Goal: Task Accomplishment & Management: Use online tool/utility

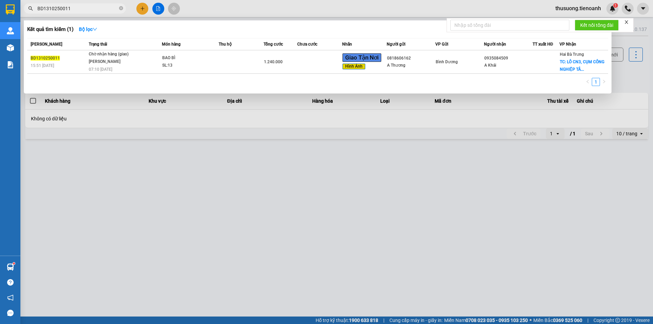
click at [94, 10] on input "BD1310250011" at bounding box center [77, 8] width 80 height 7
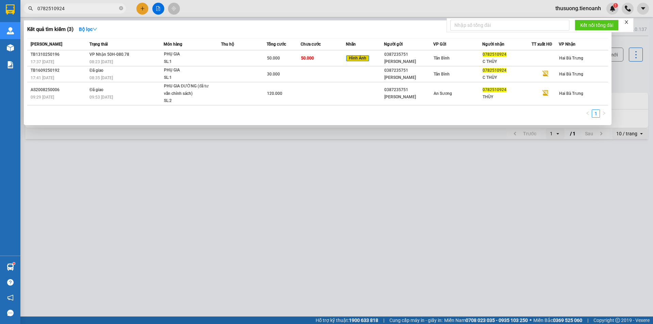
click at [72, 7] on input "0782510924" at bounding box center [77, 8] width 80 height 7
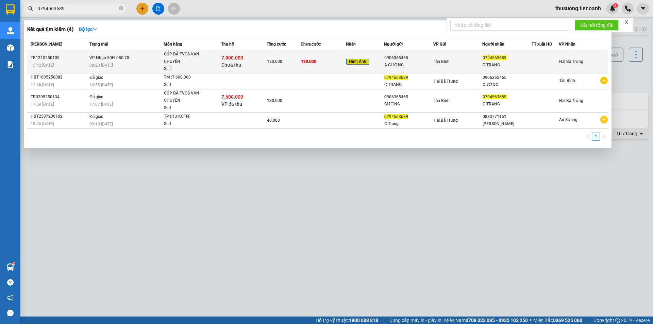
type input "0794563689"
click at [130, 65] on div "08:23 [DATE]" at bounding box center [126, 65] width 74 height 7
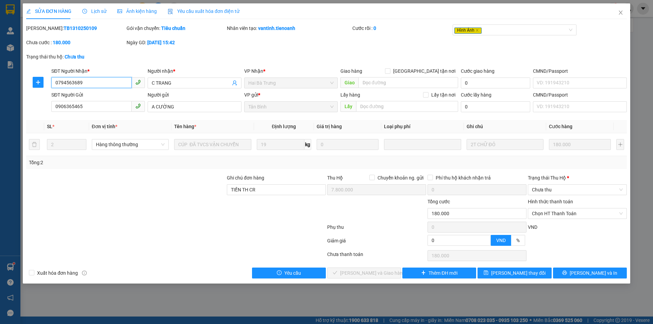
type input "0794563689"
type input "C TRANG"
type input "0906365465"
type input "A CƯỜNG"
type input "TIỀN TH CR"
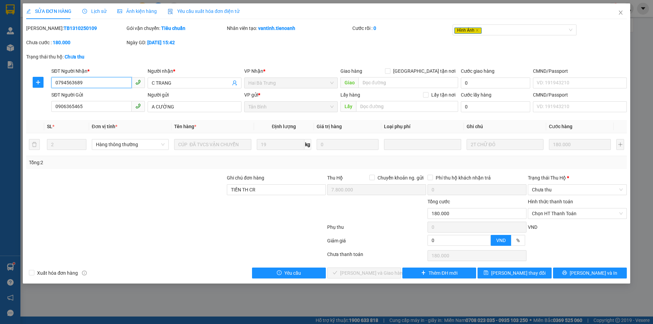
type input "7.800.000"
type input "0"
type input "180.000"
click at [99, 14] on span "Lịch sử" at bounding box center [94, 11] width 24 height 5
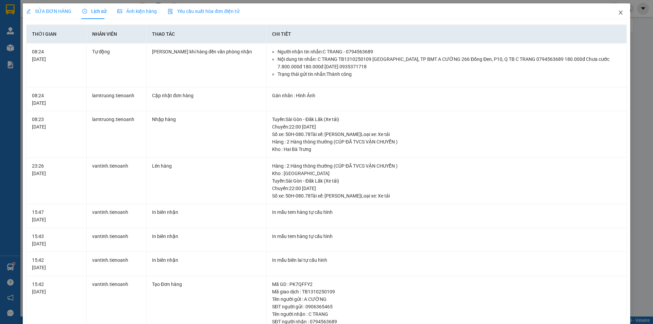
click at [618, 13] on icon "close" at bounding box center [620, 12] width 5 height 5
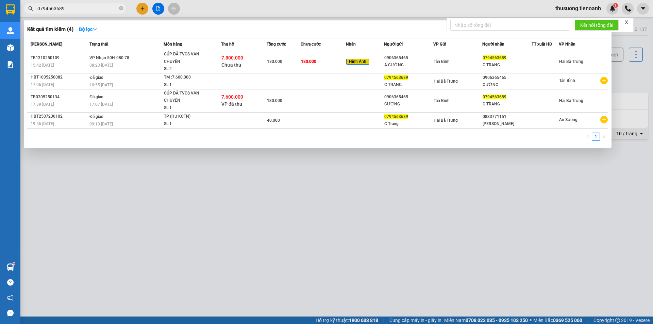
click at [81, 7] on input "0794563689" at bounding box center [77, 8] width 80 height 7
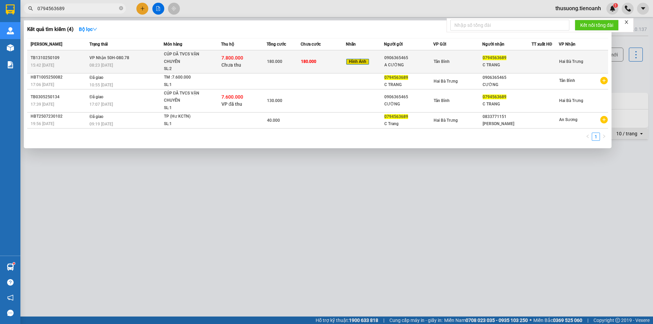
click at [142, 71] on td "VP Nhận 50H-080.78 08:23 [DATE]" at bounding box center [126, 61] width 76 height 23
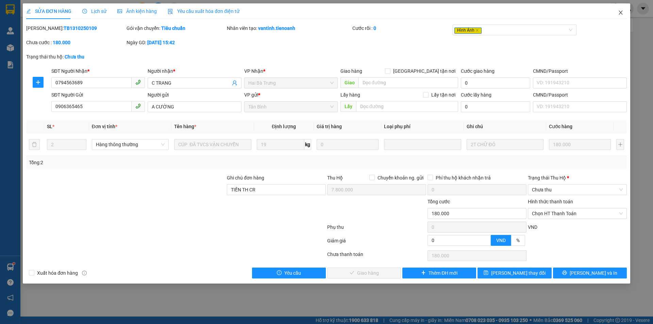
click at [621, 15] on icon "close" at bounding box center [620, 12] width 5 height 5
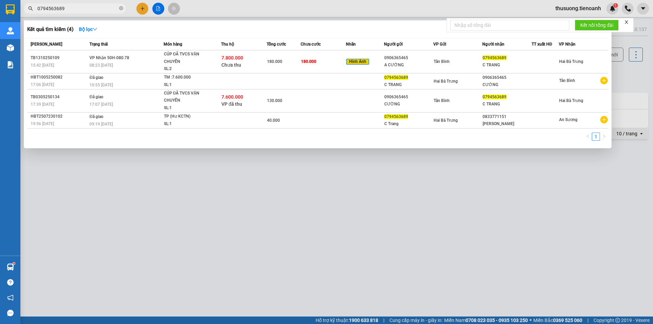
click at [88, 8] on input "0794563689" at bounding box center [77, 8] width 80 height 7
click at [96, 6] on input "0794563689" at bounding box center [77, 8] width 80 height 7
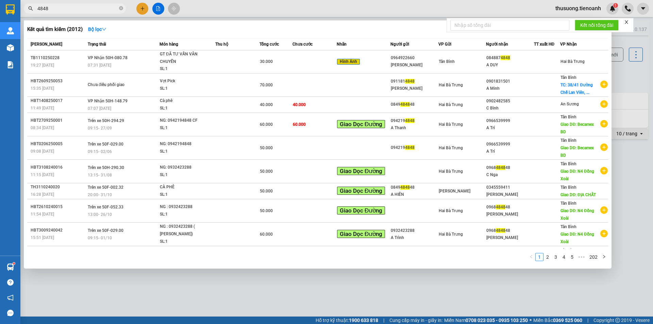
click at [76, 7] on input "4848" at bounding box center [77, 8] width 80 height 7
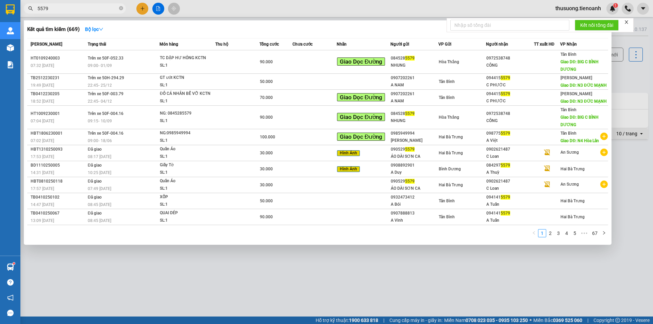
type input "5579"
